Goal: Find contact information: Find contact information

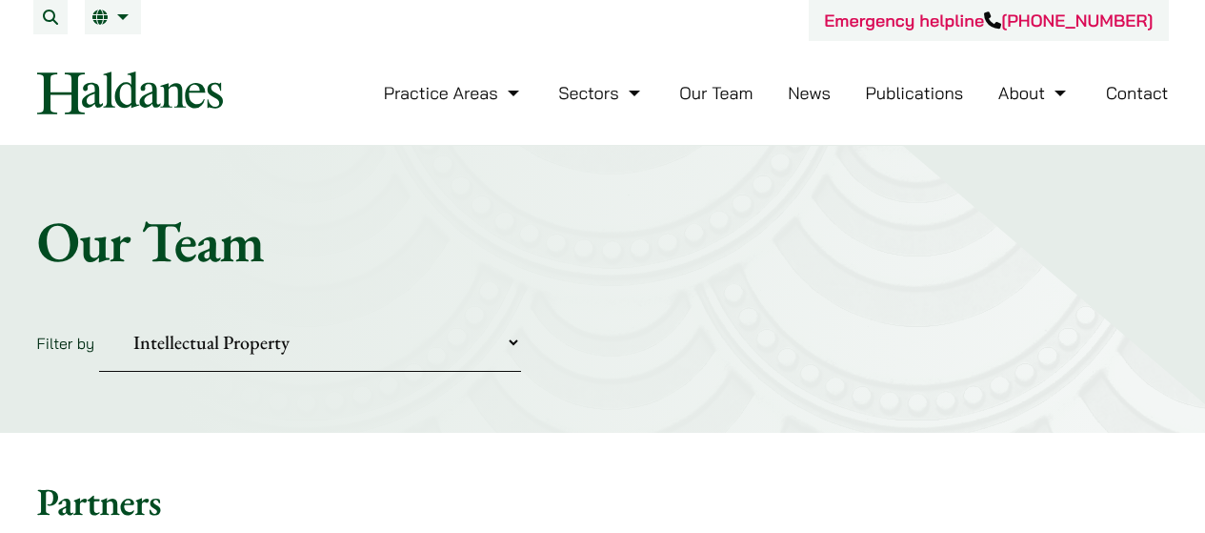
select select "intellectual-property"
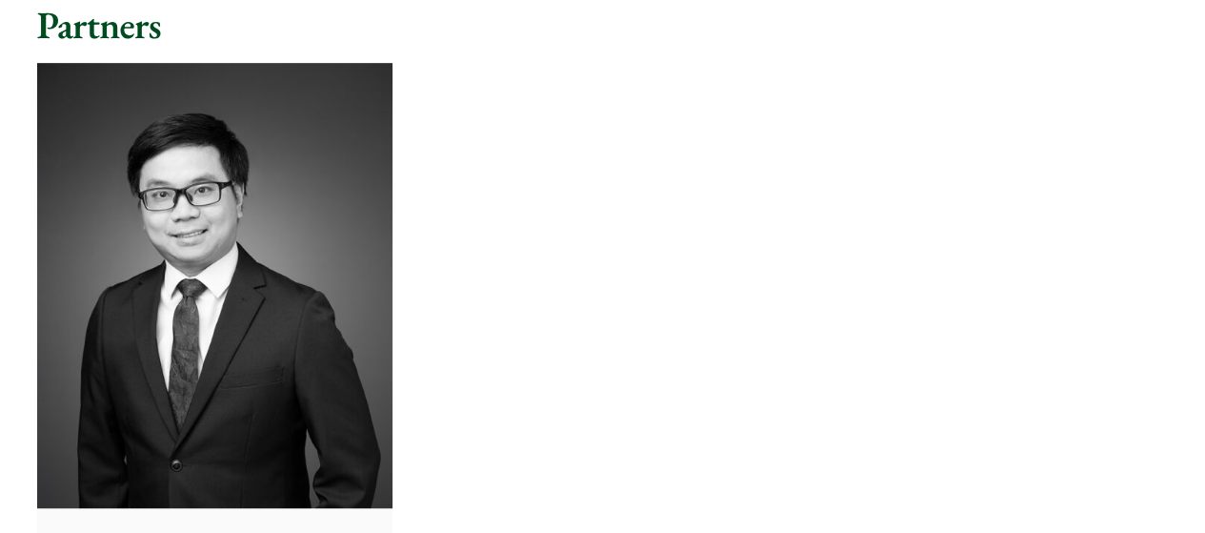
scroll to position [667, 0]
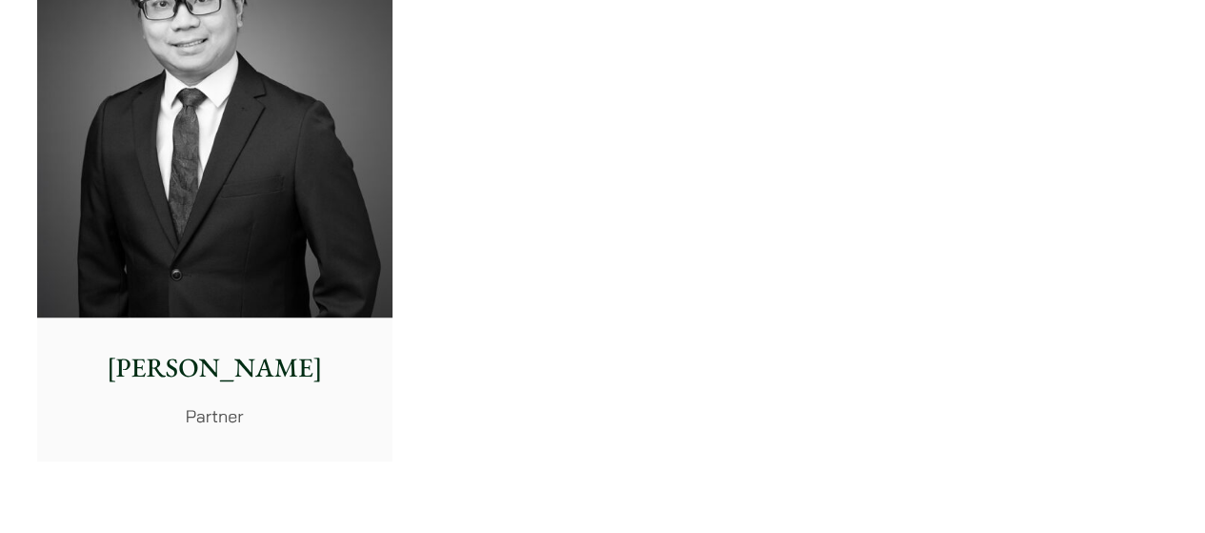
click at [273, 131] on img at bounding box center [214, 94] width 355 height 445
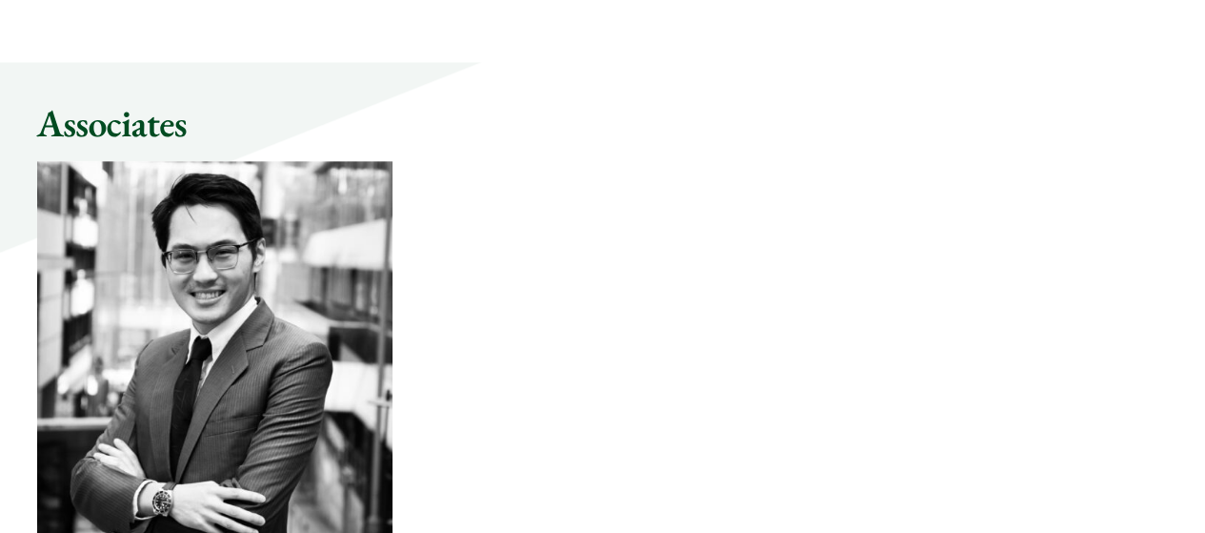
scroll to position [1334, 0]
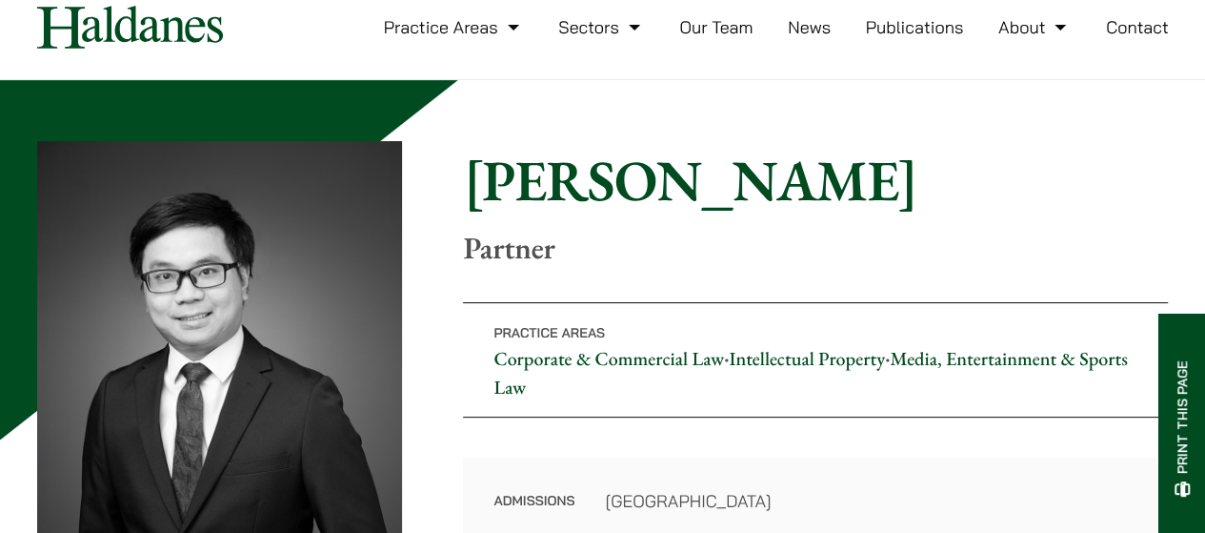
scroll to position [95, 0]
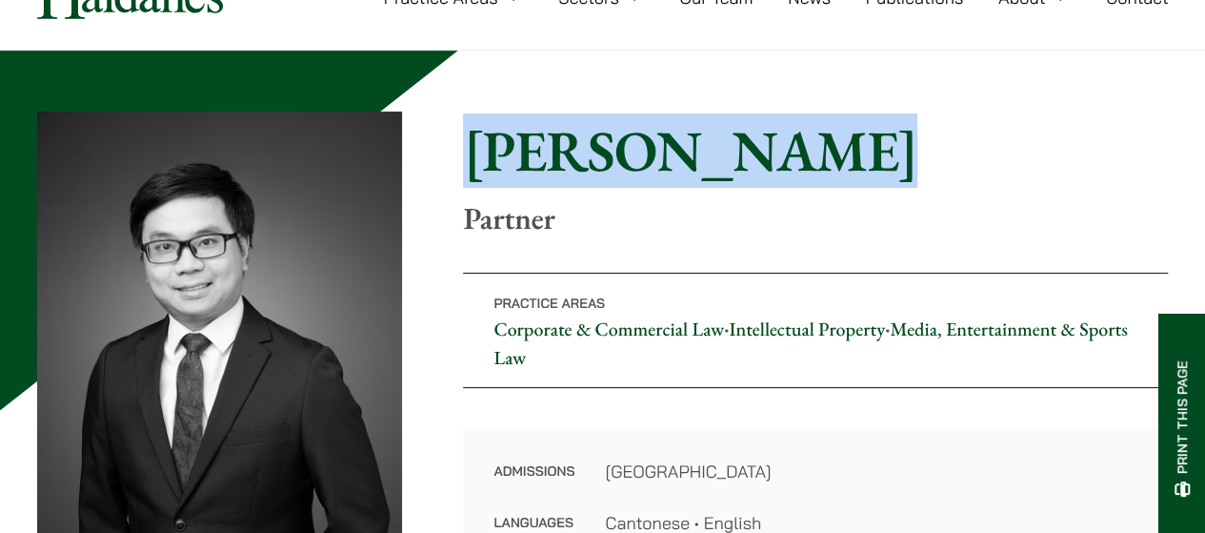
drag, startPoint x: 463, startPoint y: 153, endPoint x: 903, endPoint y: 137, distance: 440.5
click at [903, 137] on h1 "[PERSON_NAME]" at bounding box center [815, 150] width 705 height 69
copy h1 "[PERSON_NAME]"
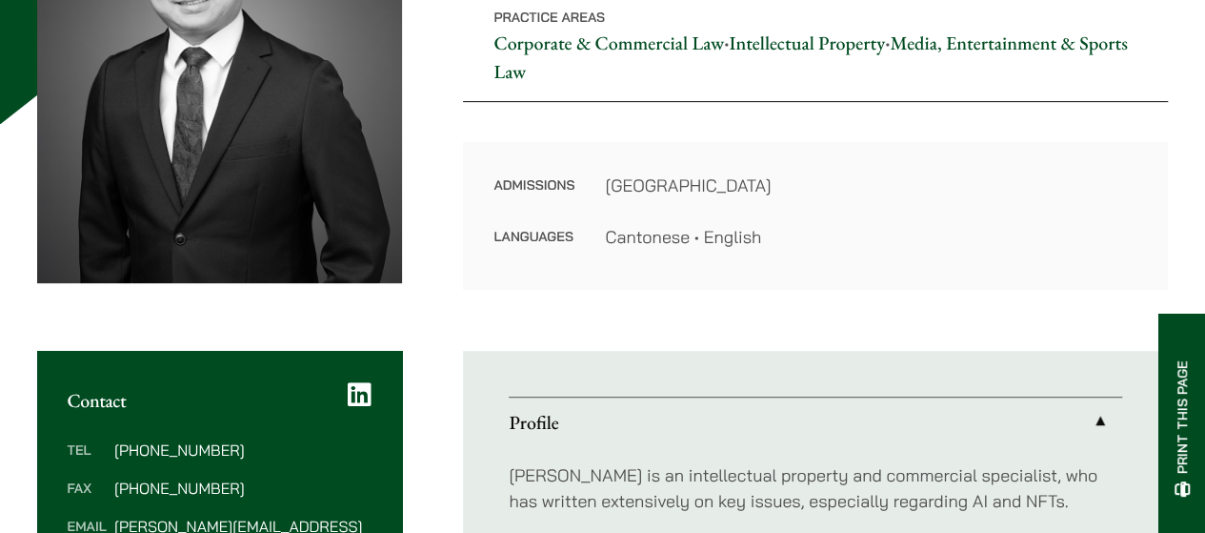
drag, startPoint x: 829, startPoint y: 259, endPoint x: 473, endPoint y: 300, distance: 358.7
click at [830, 259] on div "Admissions Hong Kong Languages Cantonese • English" at bounding box center [815, 216] width 705 height 148
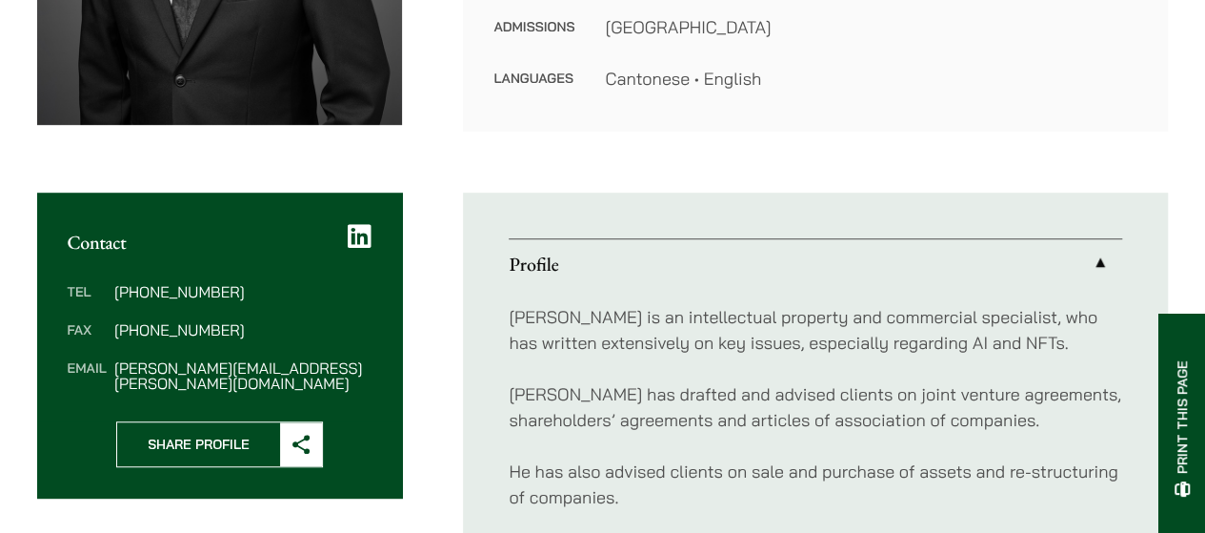
scroll to position [667, 0]
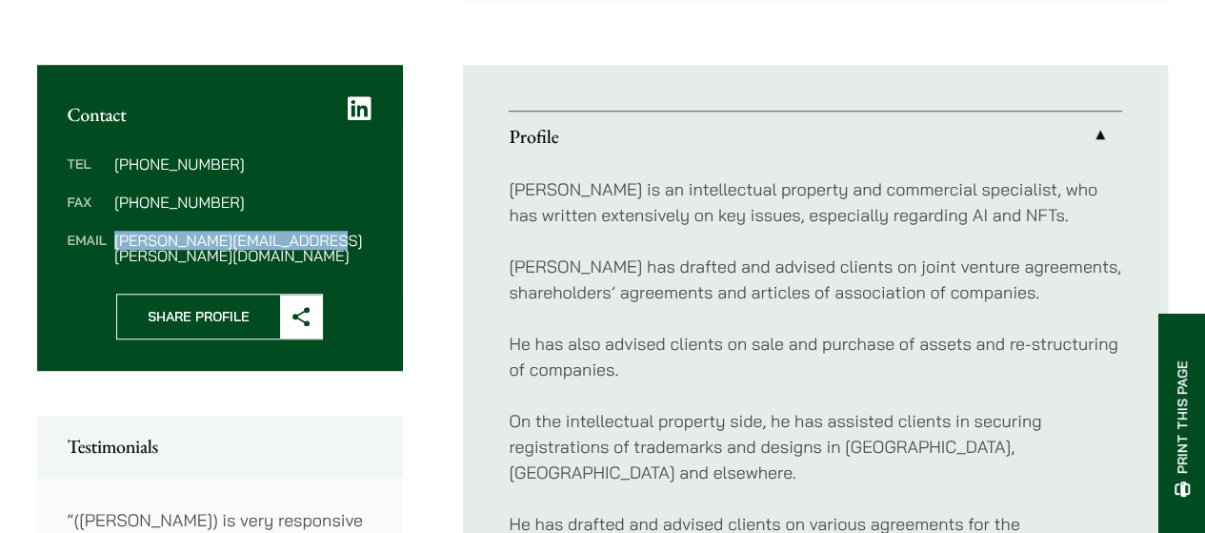
drag, startPoint x: 114, startPoint y: 239, endPoint x: 423, endPoint y: 237, distance: 308.7
copy dd "anthony.leung@haldanes.com"
